Goal: Task Accomplishment & Management: Use online tool/utility

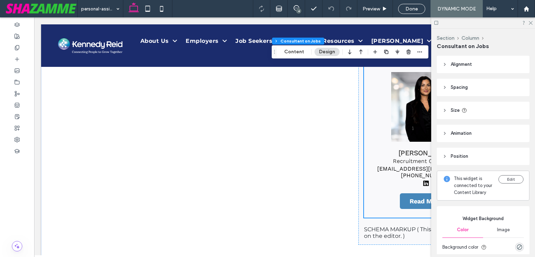
scroll to position [563, 0]
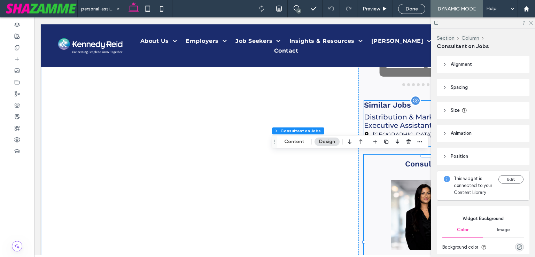
drag, startPoint x: 408, startPoint y: 122, endPoint x: 523, endPoint y: 161, distance: 121.6
click at [408, 122] on div "Distribution & Marketing Executive Assistant" at bounding box center [426, 119] width 124 height 20
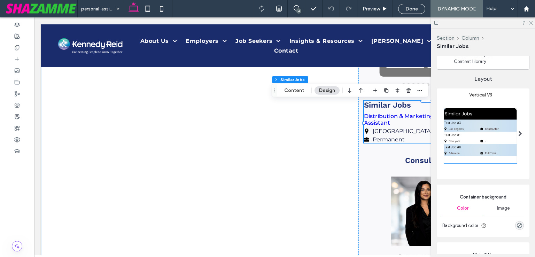
scroll to position [174, 0]
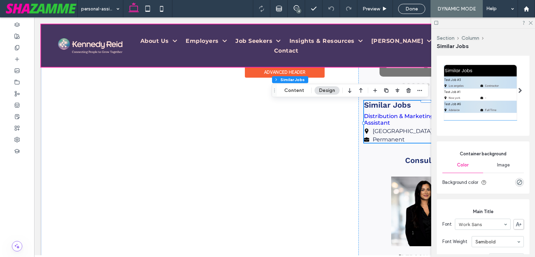
click at [199, 44] on div at bounding box center [284, 45] width 487 height 42
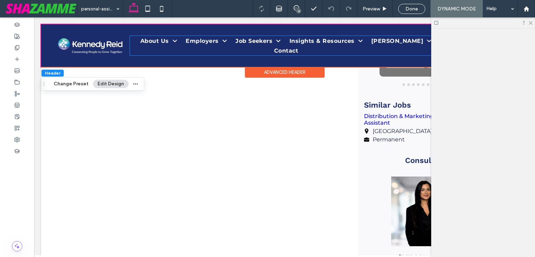
click at [199, 44] on span "Employers" at bounding box center [206, 41] width 41 height 10
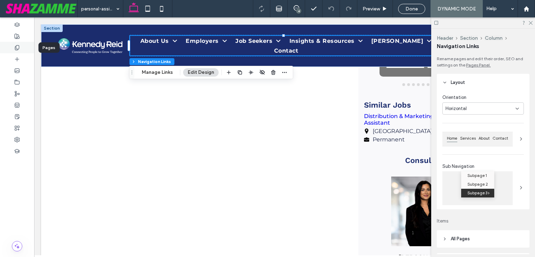
click at [17, 45] on use at bounding box center [17, 47] width 4 height 5
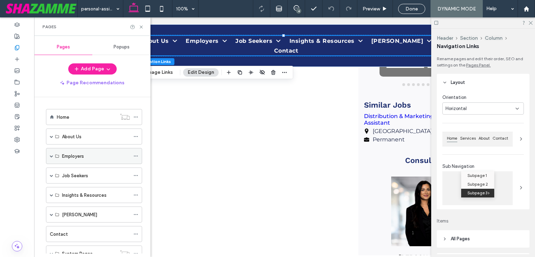
click at [52, 155] on span at bounding box center [51, 155] width 3 height 3
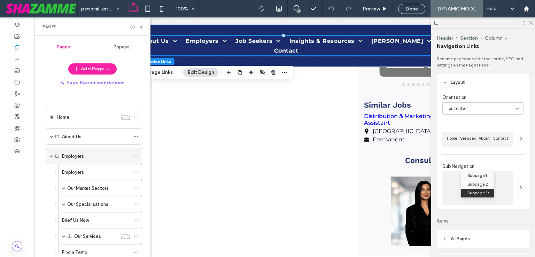
click at [52, 155] on span at bounding box center [51, 155] width 3 height 3
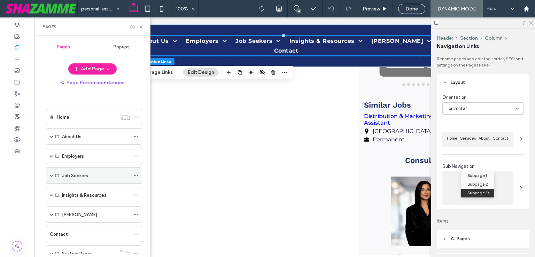
click at [51, 176] on span at bounding box center [51, 175] width 3 height 3
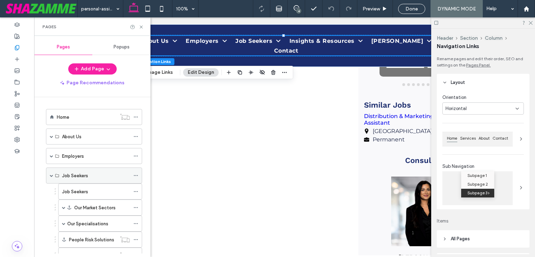
click at [50, 175] on span at bounding box center [51, 175] width 3 height 3
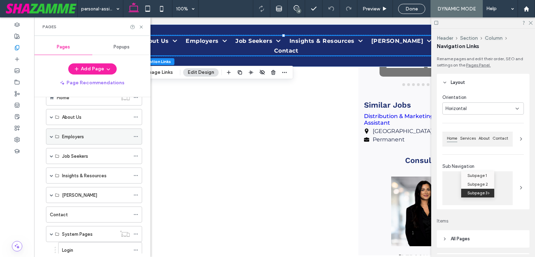
scroll to position [35, 0]
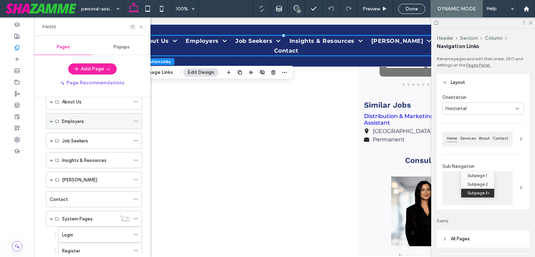
click at [51, 119] on span at bounding box center [51, 120] width 3 height 3
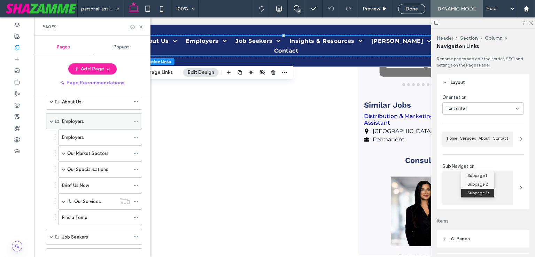
click at [51, 119] on span at bounding box center [51, 120] width 3 height 3
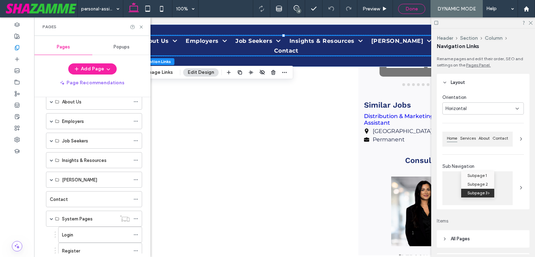
click at [413, 6] on span "Done" at bounding box center [411, 9] width 13 height 6
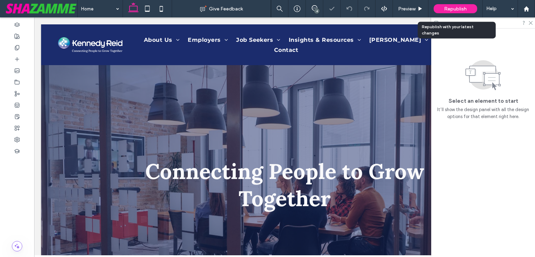
click at [455, 8] on span "Republish" at bounding box center [455, 9] width 23 height 6
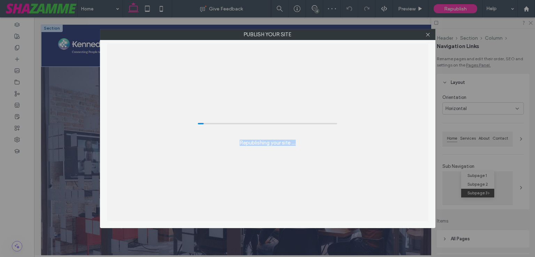
drag, startPoint x: 234, startPoint y: 144, endPoint x: 305, endPoint y: 142, distance: 71.1
click at [305, 142] on div "Republishing your site ..." at bounding box center [267, 133] width 321 height 178
drag, startPoint x: 293, startPoint y: 145, endPoint x: 304, endPoint y: 145, distance: 11.8
click at [304, 145] on div "Republishing your site ..." at bounding box center [267, 133] width 321 height 178
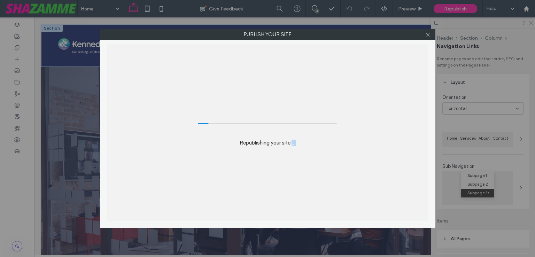
click at [304, 145] on div "Republishing your site ..." at bounding box center [267, 133] width 321 height 178
drag, startPoint x: 304, startPoint y: 145, endPoint x: 223, endPoint y: 141, distance: 81.6
click at [223, 141] on div "Republishing your site ..." at bounding box center [267, 133] width 321 height 178
click at [254, 142] on label "Republishing your site ..." at bounding box center [268, 139] width 56 height 13
drag, startPoint x: 228, startPoint y: 142, endPoint x: 309, endPoint y: 144, distance: 81.2
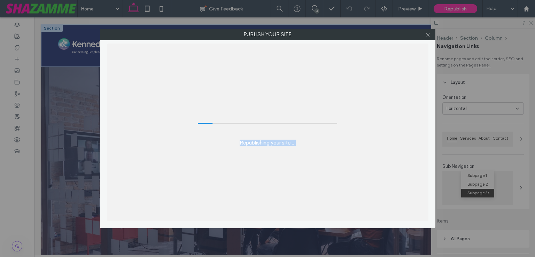
click at [309, 144] on div "Republishing your site ..." at bounding box center [267, 133] width 321 height 178
drag, startPoint x: 320, startPoint y: 146, endPoint x: 224, endPoint y: 138, distance: 95.7
click at [224, 138] on div "Republishing your site ..." at bounding box center [267, 133] width 321 height 178
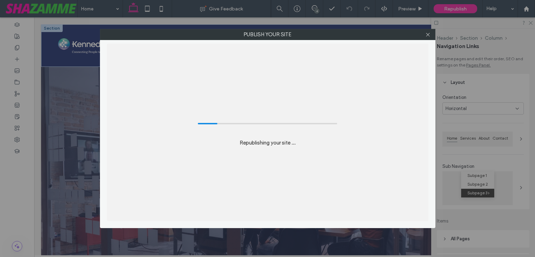
drag, startPoint x: 278, startPoint y: 141, endPoint x: 317, endPoint y: 141, distance: 39.7
click at [316, 141] on div "Republishing your site ..." at bounding box center [267, 133] width 321 height 178
click at [317, 141] on div "Republishing your site ..." at bounding box center [267, 133] width 321 height 178
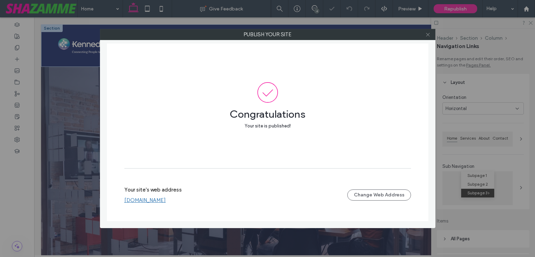
click at [428, 34] on use at bounding box center [427, 34] width 3 height 3
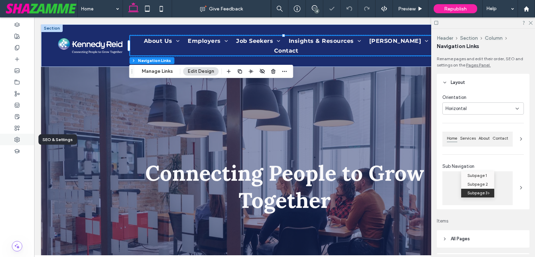
click at [17, 138] on icon at bounding box center [17, 140] width 6 height 6
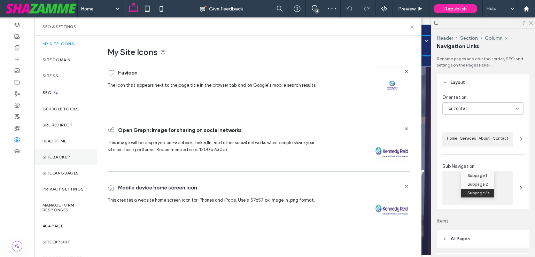
click at [55, 157] on label "Site Backup" at bounding box center [56, 157] width 28 height 5
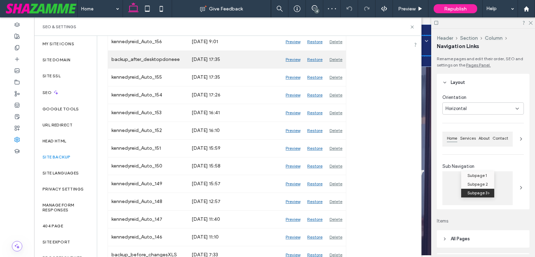
scroll to position [139, 0]
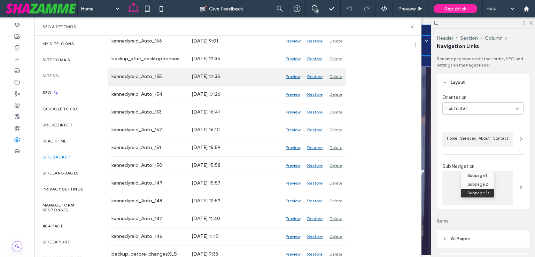
click at [293, 76] on div "Preview" at bounding box center [293, 76] width 22 height 17
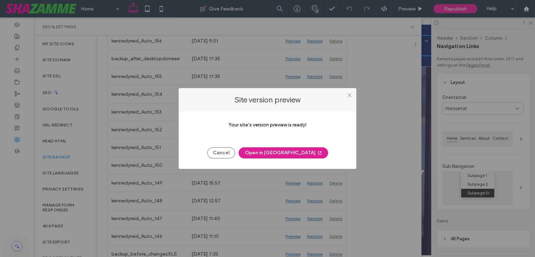
click at [296, 151] on button "Open in [GEOGRAPHIC_DATA]" at bounding box center [284, 152] width 90 height 11
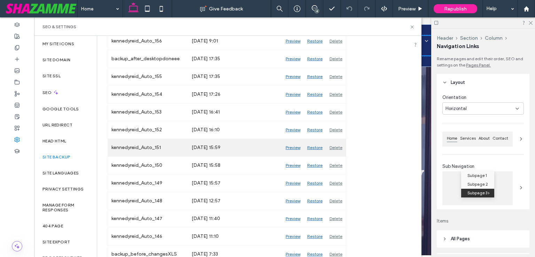
scroll to position [174, 0]
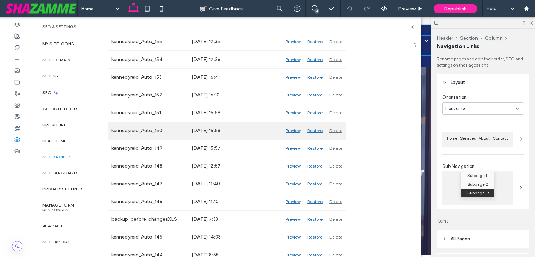
click at [293, 129] on div "Preview" at bounding box center [293, 130] width 22 height 17
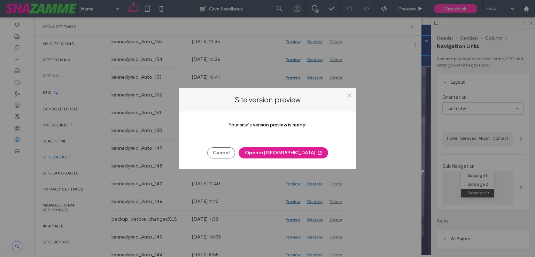
click at [282, 153] on button "Open in [GEOGRAPHIC_DATA]" at bounding box center [284, 152] width 90 height 11
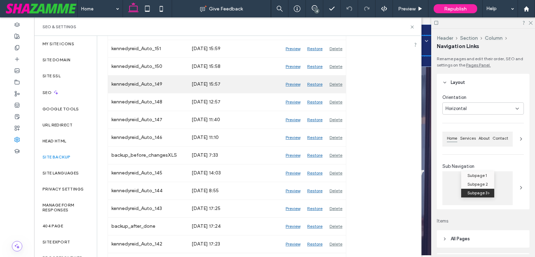
scroll to position [244, 0]
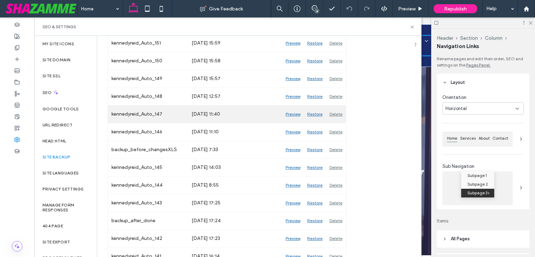
click at [293, 112] on div "Preview" at bounding box center [293, 114] width 22 height 17
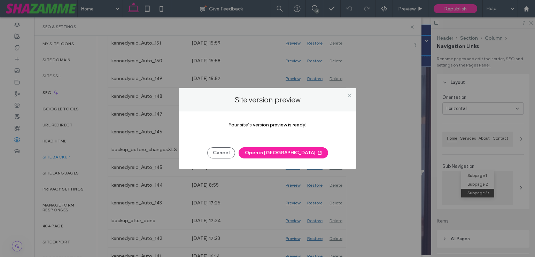
click at [288, 152] on button "Open in [GEOGRAPHIC_DATA]" at bounding box center [284, 152] width 90 height 11
